Goal: Find specific page/section: Find specific page/section

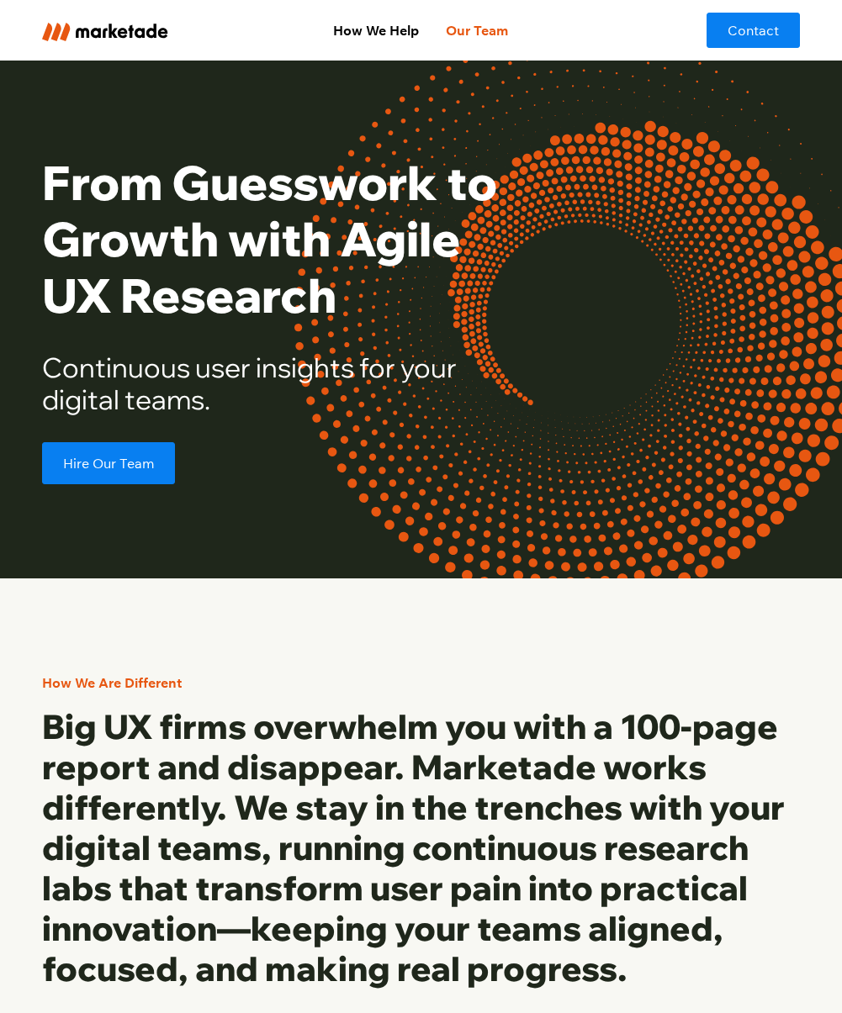
click at [479, 40] on link "Our Team" at bounding box center [476, 30] width 89 height 34
click at [38, 14] on div "How We Help Our Team Contact" at bounding box center [421, 30] width 842 height 61
